Goal: Task Accomplishment & Management: Use online tool/utility

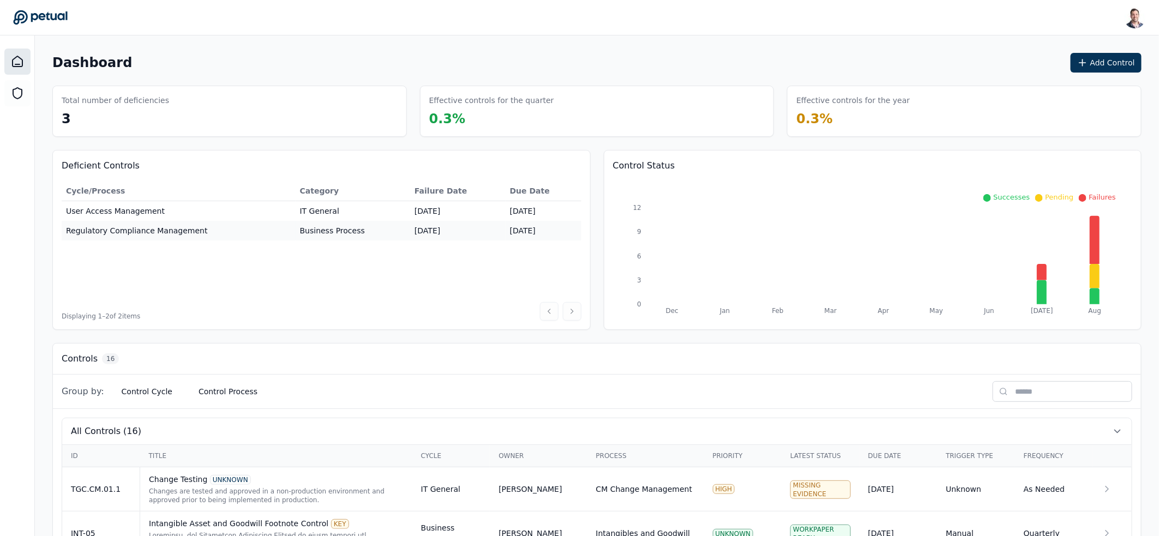
click at [17, 106] on div at bounding box center [17, 303] width 35 height 536
click at [17, 91] on icon at bounding box center [17, 93] width 13 height 13
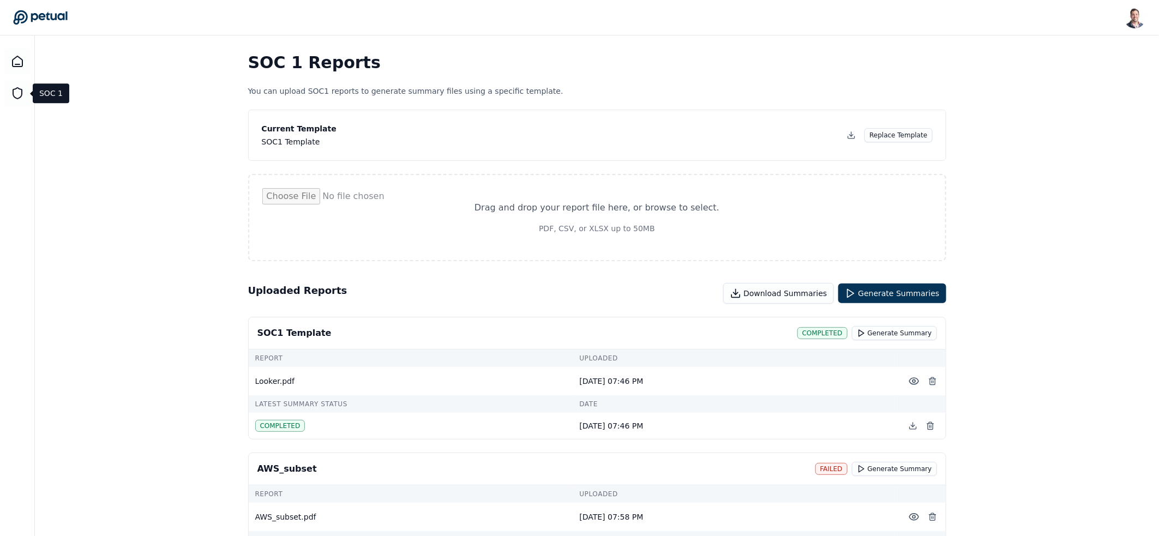
click at [612, 86] on p "You can upload SOC1 reports to generate summary files using a specific template." at bounding box center [597, 91] width 698 height 11
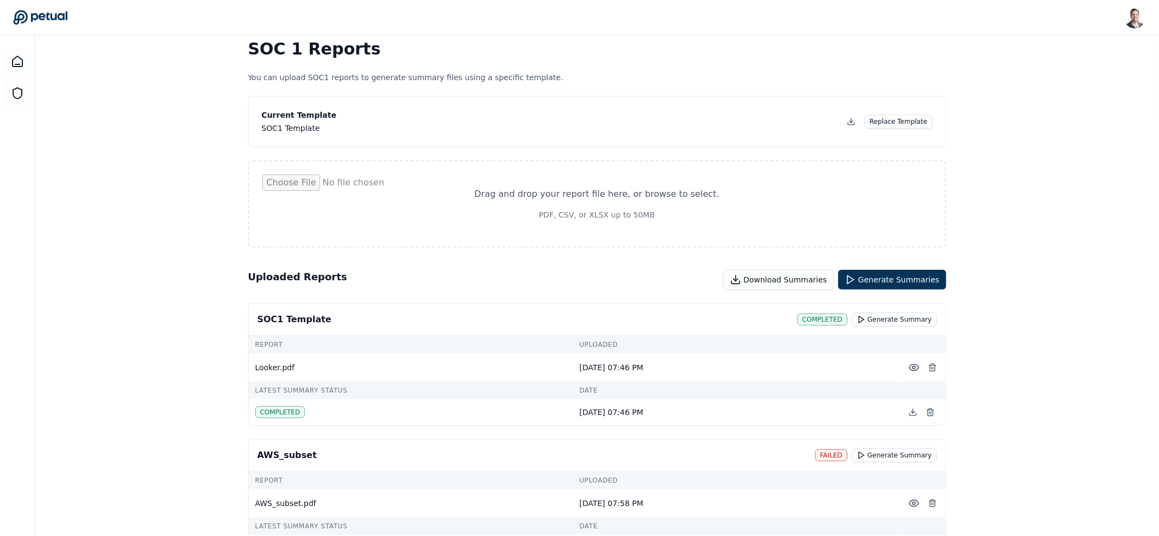
scroll to position [6, 0]
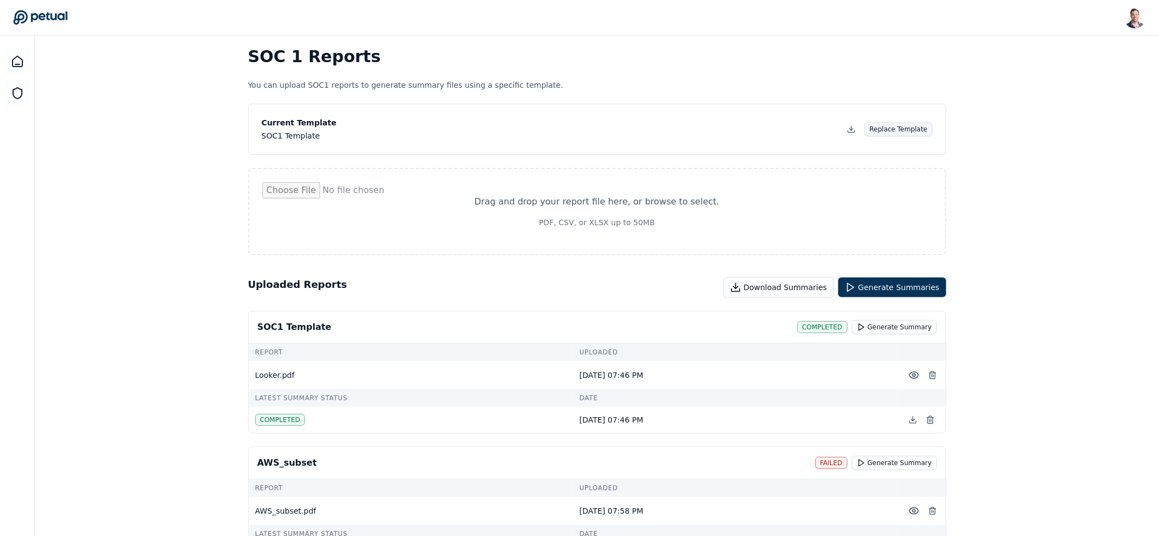
click at [878, 129] on button "Replace Template" at bounding box center [898, 129] width 68 height 14
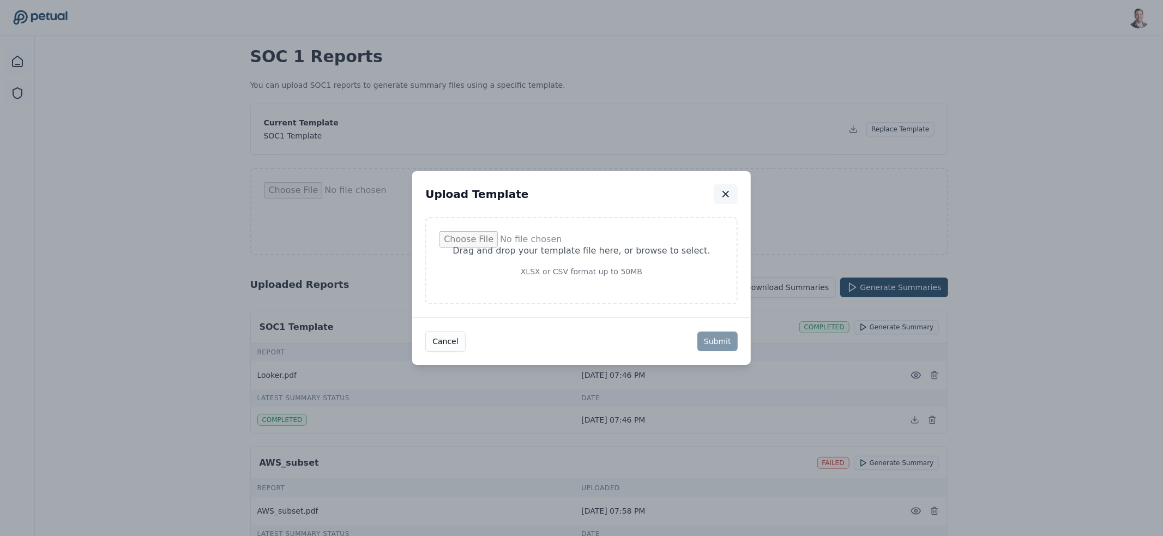
click at [723, 192] on icon "button" at bounding box center [725, 193] width 5 height 5
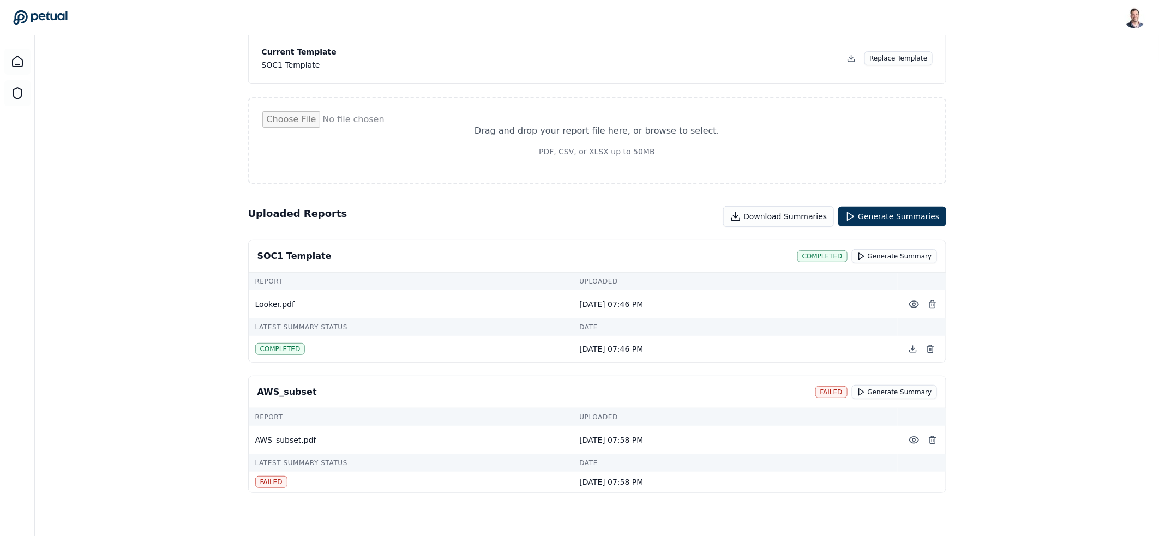
scroll to position [85, 0]
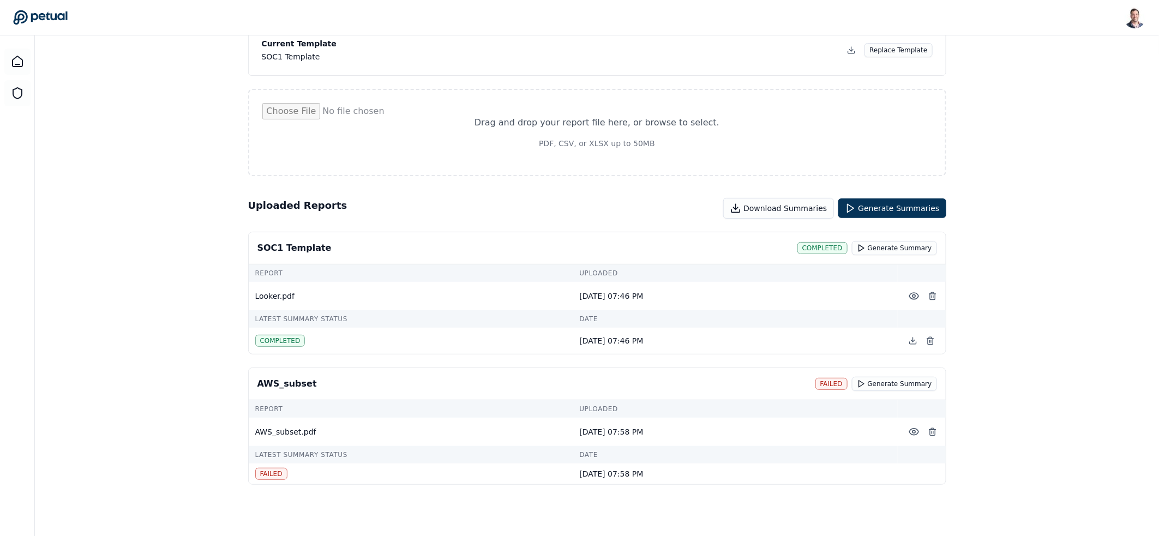
drag, startPoint x: 687, startPoint y: 344, endPoint x: 562, endPoint y: 284, distance: 138.5
click at [562, 284] on div "Report Uploaded Looker.pdf [DATE] 07:46 PM Latest Summary Status Date completed…" at bounding box center [597, 308] width 697 height 89
click at [568, 288] on td "Looker.pdf" at bounding box center [411, 296] width 324 height 28
drag, startPoint x: 572, startPoint y: 289, endPoint x: 696, endPoint y: 332, distance: 130.9
click at [696, 332] on div "Report Uploaded Looker.pdf [DATE] 07:46 PM Latest Summary Status Date completed…" at bounding box center [597, 308] width 697 height 89
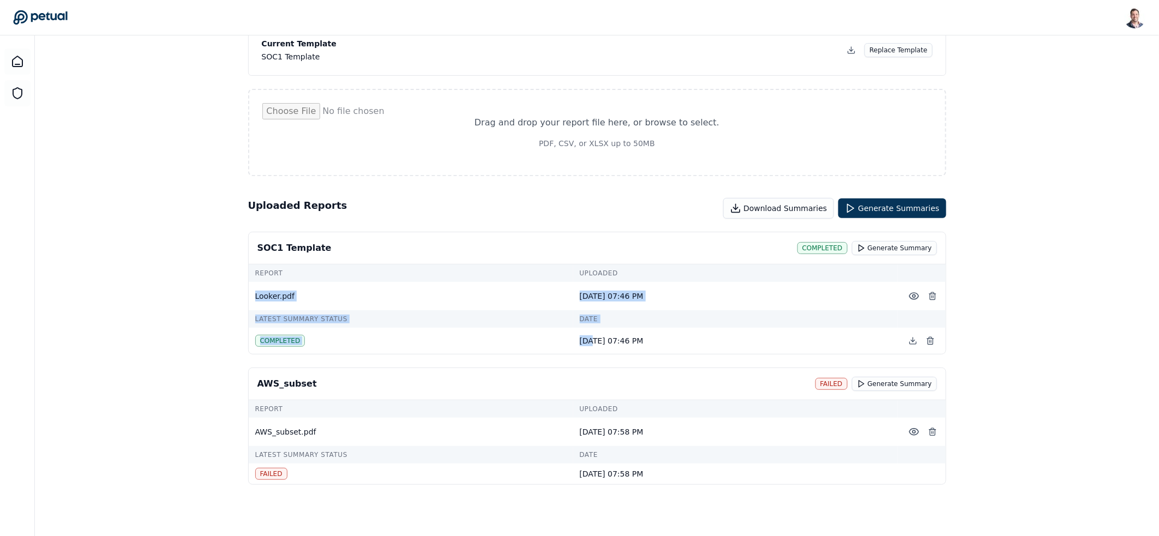
click at [681, 295] on td "[DATE] 07:46 PM" at bounding box center [735, 296] width 324 height 28
drag, startPoint x: 681, startPoint y: 295, endPoint x: 562, endPoint y: 287, distance: 119.7
click at [562, 287] on tr "Looker.pdf [DATE] 07:46 PM" at bounding box center [597, 296] width 697 height 28
click at [909, 432] on icon at bounding box center [913, 432] width 9 height 7
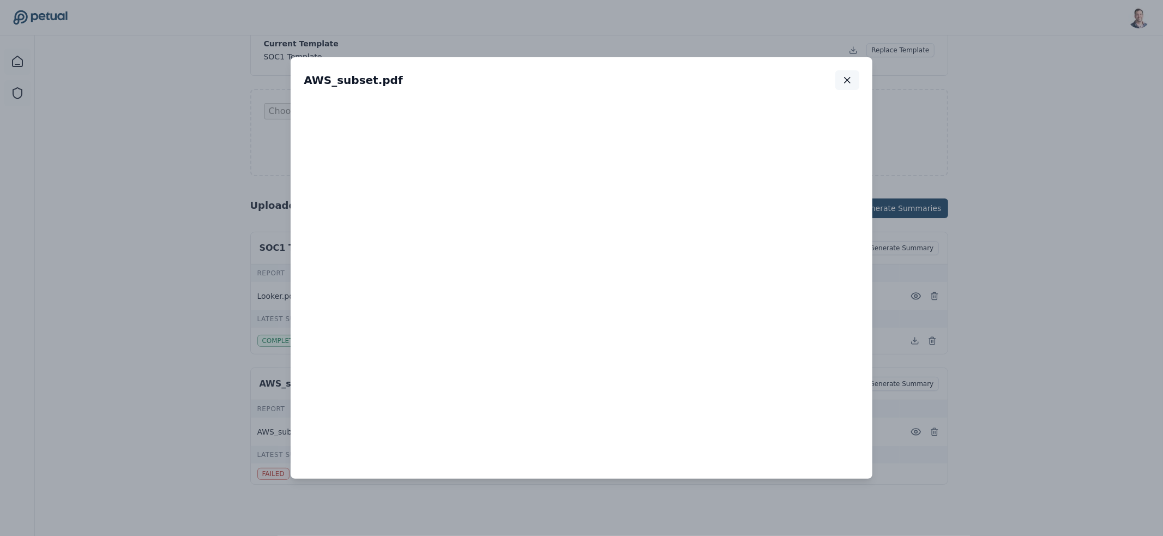
click at [850, 83] on icon "button" at bounding box center [847, 79] width 5 height 5
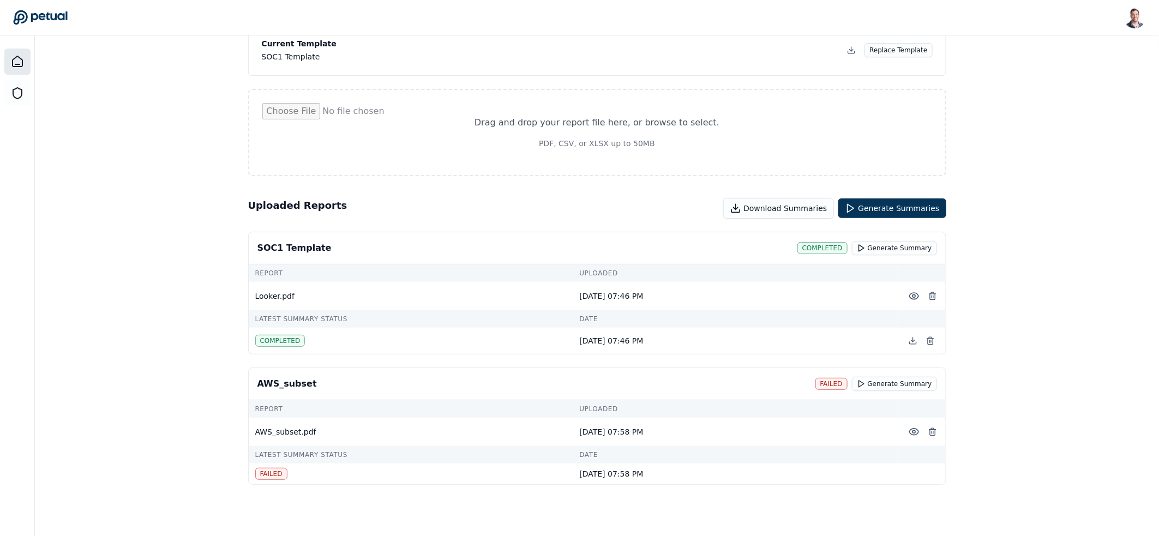
click at [19, 56] on icon at bounding box center [17, 61] width 13 height 13
